Goal: Task Accomplishment & Management: Manage account settings

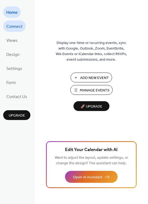
click at [12, 25] on span "Connect" at bounding box center [14, 27] width 16 height 8
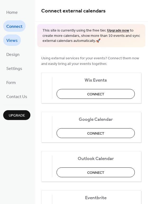
click at [12, 42] on span "Views" at bounding box center [11, 41] width 11 height 8
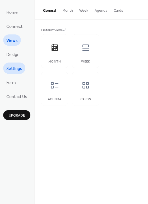
click at [16, 70] on span "Settings" at bounding box center [14, 69] width 16 height 8
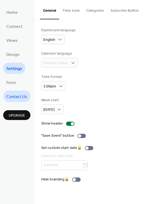
click at [17, 94] on span "Contact Us" at bounding box center [16, 97] width 21 height 8
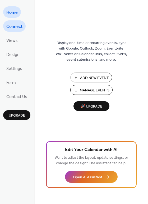
click at [15, 24] on span "Connect" at bounding box center [14, 27] width 16 height 8
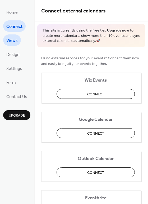
click at [14, 39] on span "Views" at bounding box center [11, 41] width 11 height 8
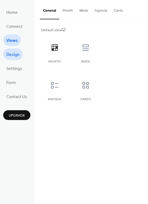
click at [18, 57] on span "Design" at bounding box center [12, 55] width 13 height 8
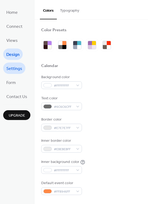
click at [19, 70] on span "Settings" at bounding box center [14, 69] width 16 height 8
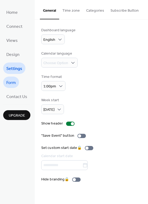
click at [15, 84] on span "Form" at bounding box center [11, 83] width 10 height 8
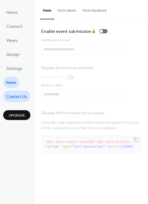
click at [22, 96] on span "Contact Us" at bounding box center [16, 97] width 21 height 8
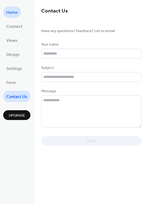
click at [16, 13] on span "Home" at bounding box center [11, 12] width 11 height 8
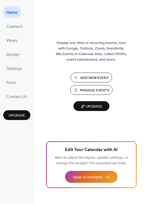
click at [98, 89] on span "Manage Events" at bounding box center [95, 91] width 30 height 6
